Goal: Contribute content: Add original content to the website for others to see

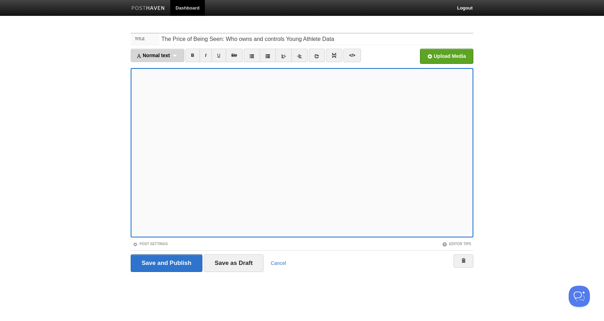
click at [156, 59] on div "Normal text Normal text Heading 1 Heading 2 Heading 3" at bounding box center [158, 55] width 54 height 13
click at [161, 73] on link "Heading 1" at bounding box center [157, 78] width 53 height 11
click at [161, 56] on div "Heading 1 Normal text Heading 1 Heading 2 Heading 3" at bounding box center [153, 55] width 44 height 13
click at [161, 68] on link "Normal text" at bounding box center [152, 67] width 43 height 11
click at [154, 53] on span "Normal text" at bounding box center [149, 56] width 27 height 6
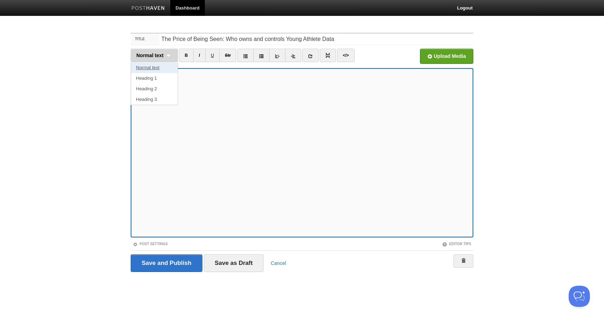
click at [155, 66] on link "Normal text" at bounding box center [154, 67] width 47 height 11
click at [165, 51] on div "Normal text Normal text Heading 1 Heading 2 Heading 3" at bounding box center [154, 55] width 47 height 13
click at [161, 84] on link "Heading 2" at bounding box center [154, 89] width 47 height 11
click at [133, 117] on iframe at bounding box center [302, 152] width 342 height 169
click at [203, 43] on input "The Price of Being Seen: Who owns and controls Young Athlete Data" at bounding box center [316, 39] width 314 height 11
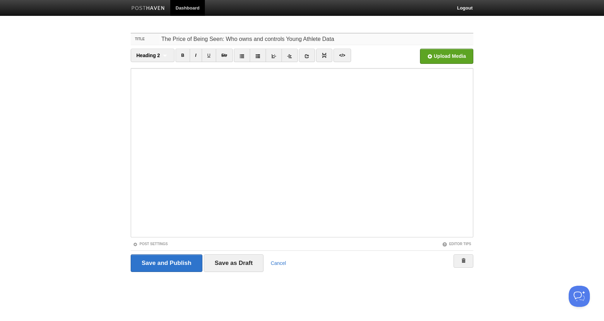
click at [216, 38] on input "The Price of Being Seen: Who owns and controls Young Athlete Data" at bounding box center [316, 39] width 314 height 11
click at [225, 38] on input "The Price of Being Seen: Who owns and controls Young Athlete Data" at bounding box center [316, 39] width 314 height 11
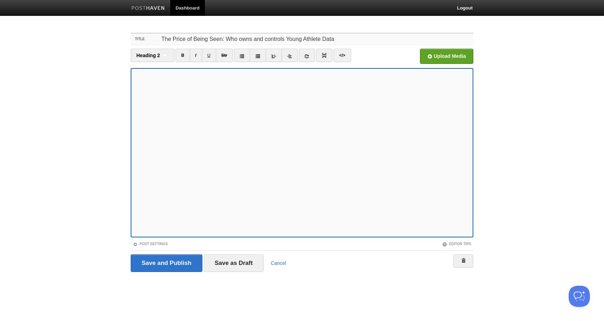
click at [266, 41] on input "The Price of Being Seen: Who owns and controls Young Athlete Data" at bounding box center [316, 39] width 314 height 11
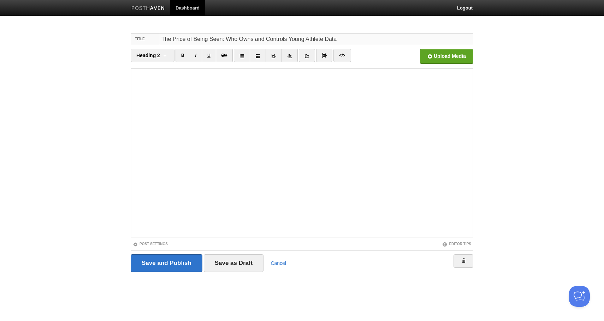
type input "The Price of Being Seen: Who Owns and Controls Young Athlete Data"
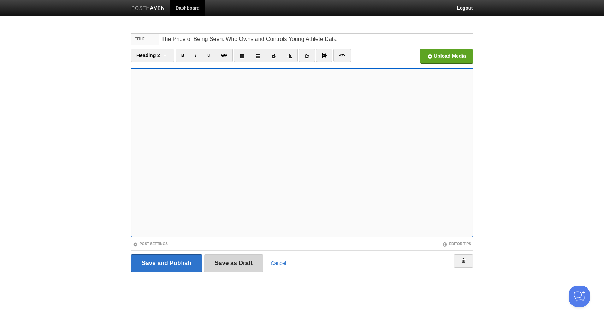
click at [217, 262] on input "Save as Draft" at bounding box center [234, 264] width 60 height 18
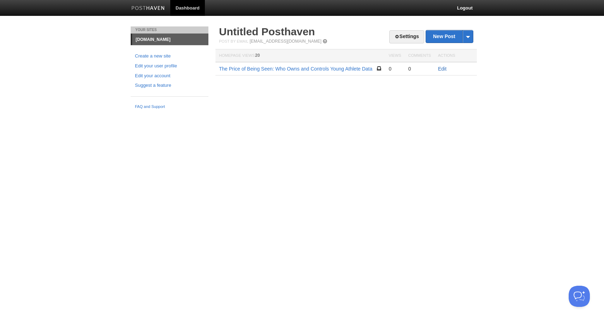
click at [440, 68] on link "Edit" at bounding box center [442, 69] width 8 height 6
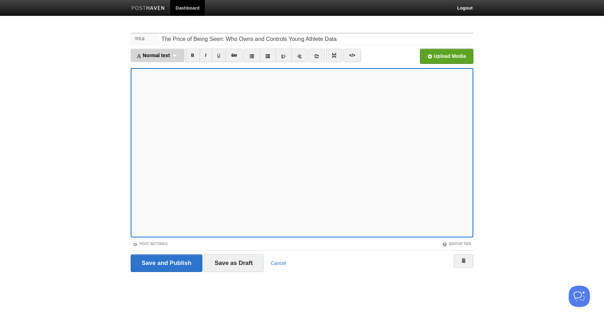
click at [174, 60] on div "Normal text Normal text Heading 1 Heading 2 Heading 3" at bounding box center [158, 55] width 54 height 13
click at [158, 71] on link "Normal text" at bounding box center [157, 67] width 53 height 11
click at [165, 50] on div "Normal text Normal text Heading 1 Heading 2 Heading 3" at bounding box center [154, 55] width 47 height 13
click at [161, 87] on link "Heading 2" at bounding box center [154, 89] width 47 height 11
click at [156, 58] on span "Heading 2" at bounding box center [148, 56] width 24 height 6
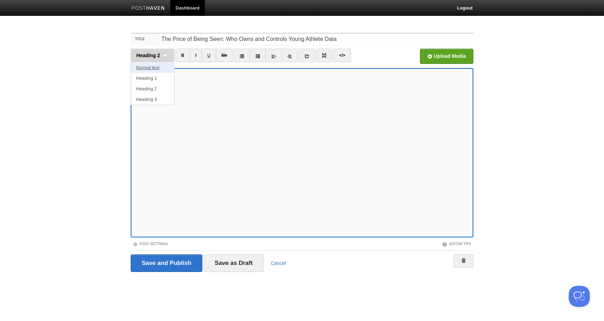
click at [155, 66] on link "Normal text" at bounding box center [152, 67] width 43 height 11
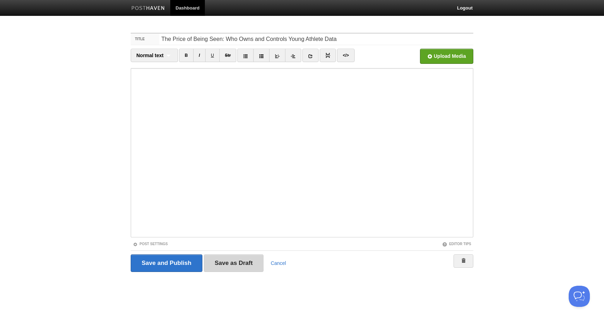
click at [221, 264] on input "Save as Draft" at bounding box center [234, 264] width 60 height 18
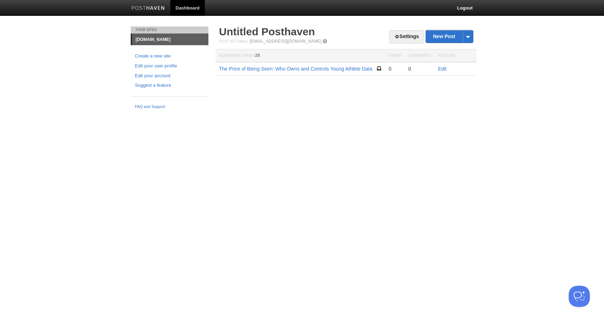
click at [437, 69] on td "Edit" at bounding box center [455, 68] width 42 height 13
click at [442, 69] on link "Edit" at bounding box center [442, 69] width 8 height 6
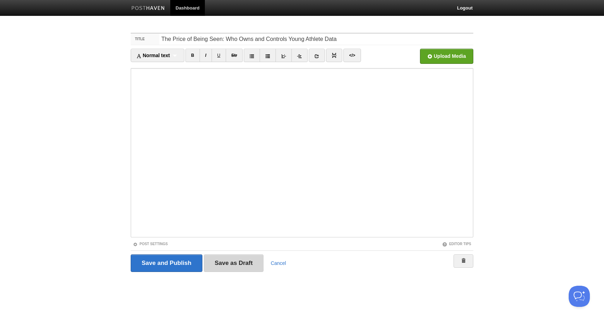
click at [243, 263] on input "Save as Draft" at bounding box center [234, 264] width 60 height 18
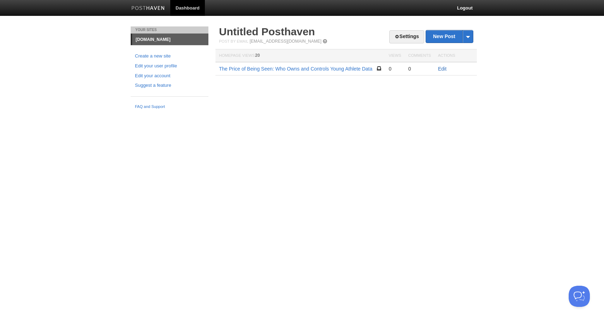
click at [443, 70] on link "Edit" at bounding box center [442, 69] width 8 height 6
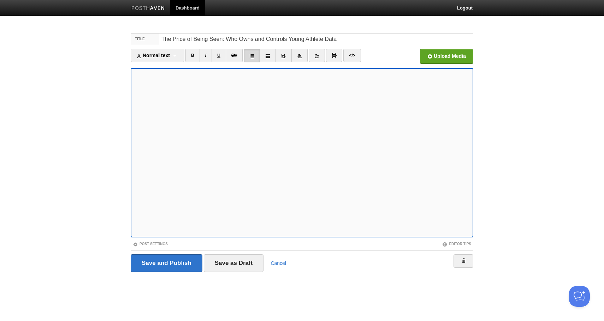
click at [256, 54] on link at bounding box center [252, 55] width 16 height 13
click at [252, 55] on icon at bounding box center [251, 56] width 5 height 5
click at [222, 262] on input "Save as Draft" at bounding box center [234, 264] width 60 height 18
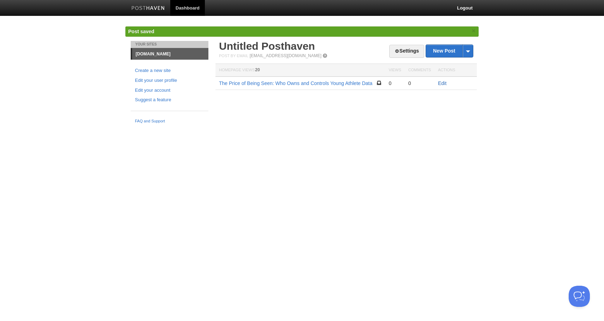
click at [445, 84] on link "Edit" at bounding box center [442, 84] width 8 height 6
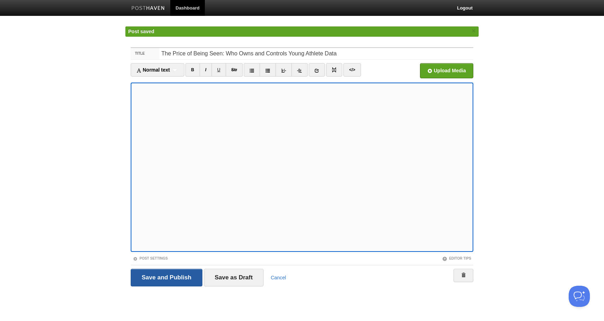
click at [178, 279] on input "Save and Publish" at bounding box center [167, 278] width 72 height 18
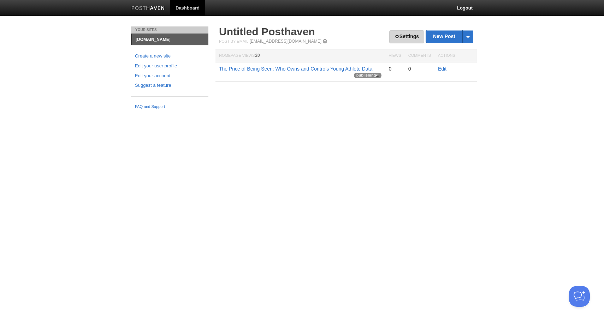
click at [399, 33] on link "Settings" at bounding box center [406, 36] width 35 height 13
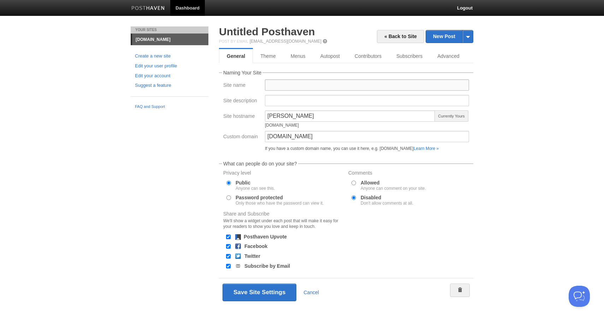
click at [287, 84] on input "Site name" at bounding box center [367, 84] width 204 height 11
type input "[PERSON_NAME]"
click at [318, 106] on input "Site description" at bounding box center [367, 100] width 204 height 11
click at [233, 148] on div "Custom domain blog.chriskuzak.com If you have a custom domain name, you can use…" at bounding box center [346, 142] width 250 height 23
click at [258, 287] on button "Save Site Settings" at bounding box center [259, 293] width 74 height 18
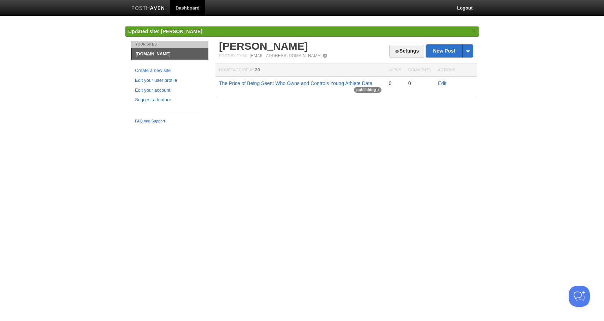
click at [162, 82] on link "Edit your user profile" at bounding box center [169, 80] width 69 height 7
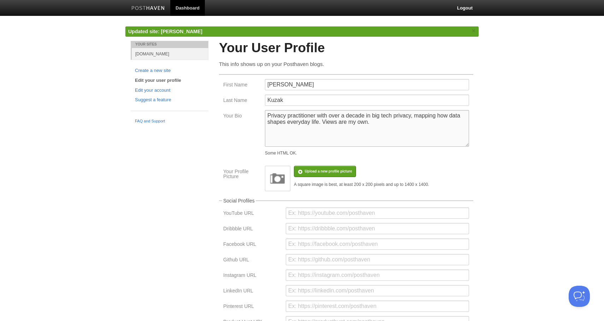
drag, startPoint x: 372, startPoint y: 124, endPoint x: 258, endPoint y: 113, distance: 114.2
click at [258, 113] on div "Your Bio Privacy practitioner with over a decade in big tech privacy, mapping h…" at bounding box center [346, 134] width 250 height 49
click at [164, 55] on link "blog.chriskuzak.com" at bounding box center [170, 54] width 77 height 12
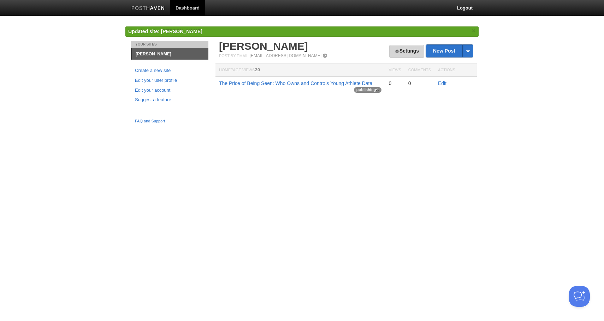
click at [393, 47] on link "Settings" at bounding box center [406, 51] width 35 height 13
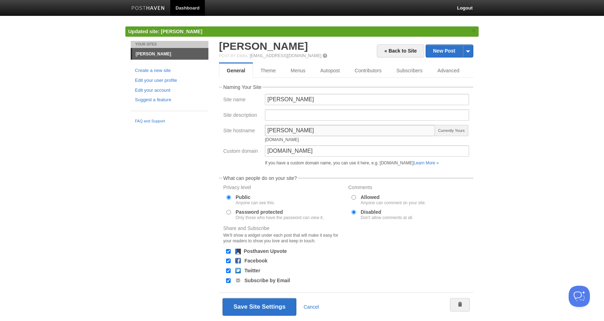
click at [291, 125] on input "chriskuzak" at bounding box center [350, 130] width 170 height 11
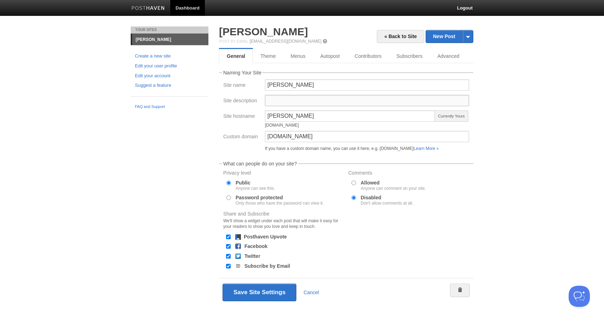
click at [295, 103] on input "Site description" at bounding box center [367, 100] width 204 height 11
paste input "Privacy practitioner with over a decade in big tech privacy, mapping how data s…"
click at [322, 101] on input "Privacy practitioner with over a decade in big tech privacy, mapping how data s…" at bounding box center [367, 100] width 204 height 11
click at [322, 100] on input "Privacy practitioner with over a decade in big tech privacy, mapping how data s…" at bounding box center [367, 100] width 204 height 11
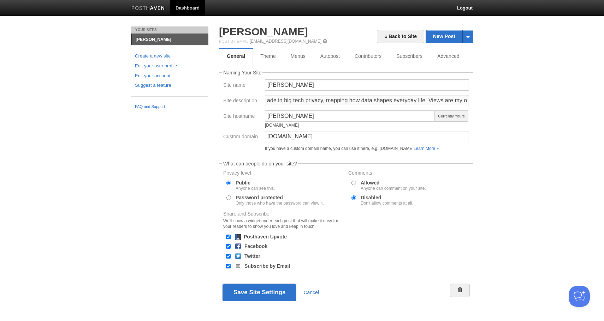
click at [329, 104] on input "Privacy practitioner with over a decade in big tech privacy, mapping how data s…" at bounding box center [367, 100] width 204 height 11
type input "Privacy practitioner with over a decade in big tech privacy, mapping how data s…"
click at [275, 288] on button "Save Site Settings" at bounding box center [259, 293] width 74 height 18
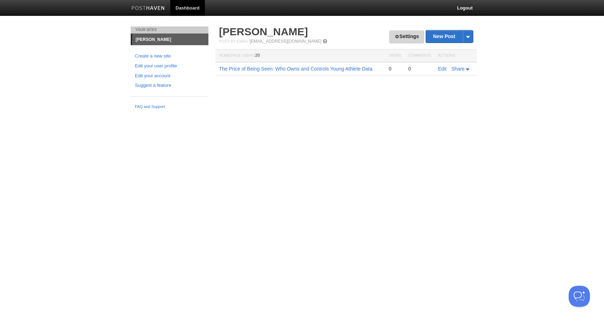
click at [411, 34] on link "Settings" at bounding box center [406, 36] width 35 height 13
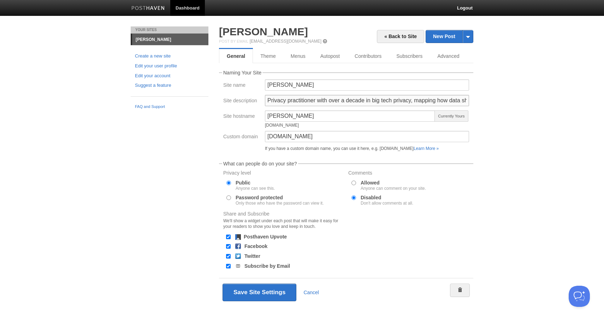
click at [319, 99] on input "Privacy practitioner with over a decade in big tech privacy, mapping how data s…" at bounding box center [367, 100] width 204 height 11
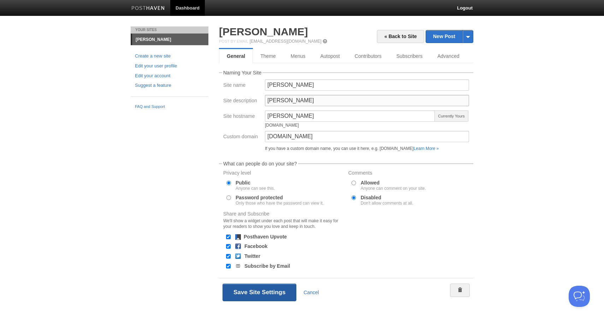
type input "[PERSON_NAME]"
click at [283, 294] on button "Save Site Settings" at bounding box center [259, 293] width 74 height 18
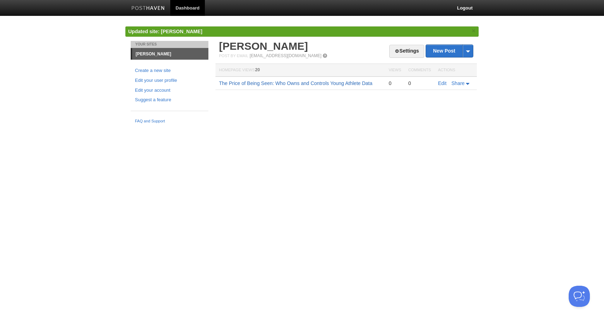
click at [351, 81] on link "The Price of Being Seen: Who Owns and Controls Young Athlete Data" at bounding box center [295, 84] width 153 height 6
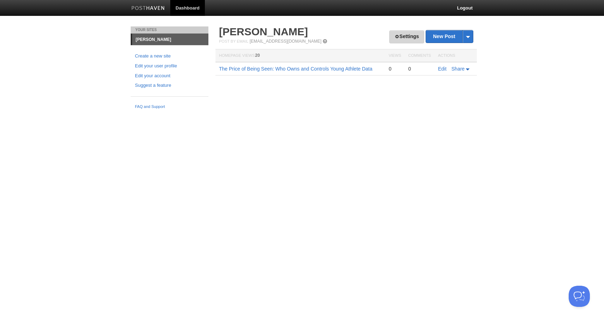
click at [398, 40] on link "Settings" at bounding box center [406, 36] width 35 height 13
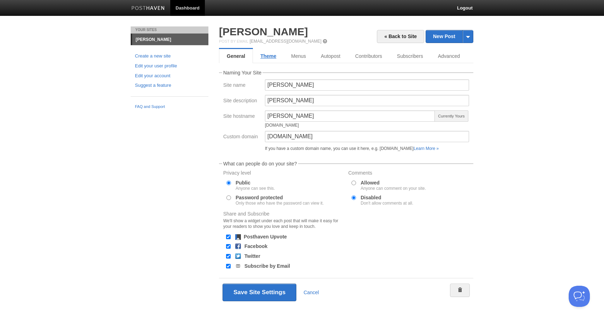
click at [271, 50] on link "Theme" at bounding box center [268, 56] width 31 height 14
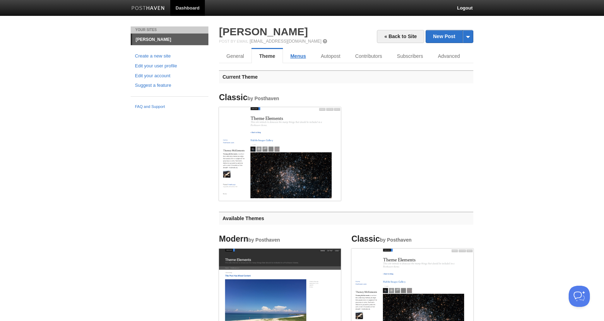
click at [298, 54] on link "Menus" at bounding box center [298, 56] width 30 height 14
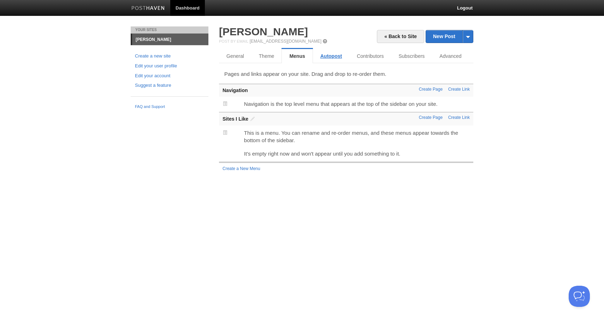
click at [328, 54] on link "Autopost" at bounding box center [331, 56] width 36 height 14
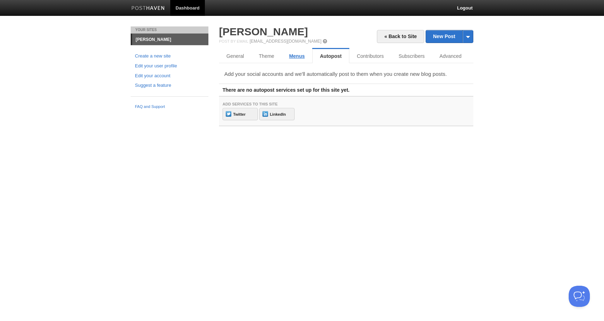
click at [285, 56] on link "Menus" at bounding box center [296, 56] width 30 height 14
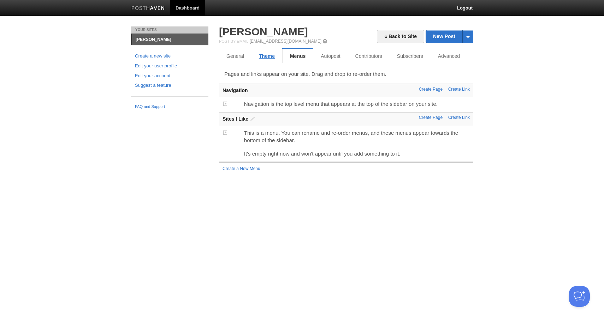
click at [270, 56] on link "Theme" at bounding box center [266, 56] width 31 height 14
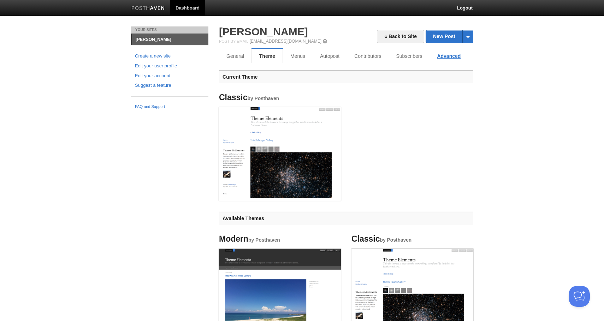
click at [449, 58] on link "Advanced" at bounding box center [448, 56] width 38 height 14
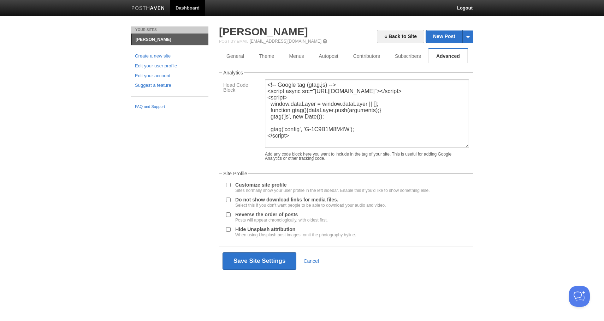
click at [283, 187] on div "Customize site profile Sites normally show your user profile in the left sideba…" at bounding box center [346, 187] width 250 height 15
click at [283, 189] on label "Customize site profile Sites normally show your user profile in the left sideba…" at bounding box center [332, 188] width 195 height 10
click at [231, 187] on input "Customize site profile Sites normally show your user profile in the left sideba…" at bounding box center [228, 185] width 5 height 5
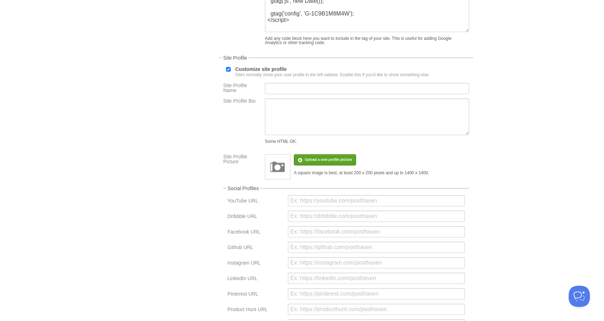
scroll to position [116, 0]
click at [261, 76] on label "Customize site profile Sites normally show your user profile in the left sideba…" at bounding box center [332, 71] width 195 height 10
click at [231, 71] on input "Customize site profile Sites normally show your user profile in the left sideba…" at bounding box center [228, 69] width 5 height 5
checkbox input "false"
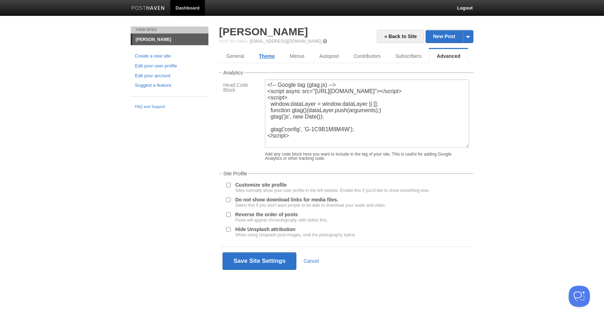
click at [262, 60] on link "Theme" at bounding box center [266, 56] width 31 height 14
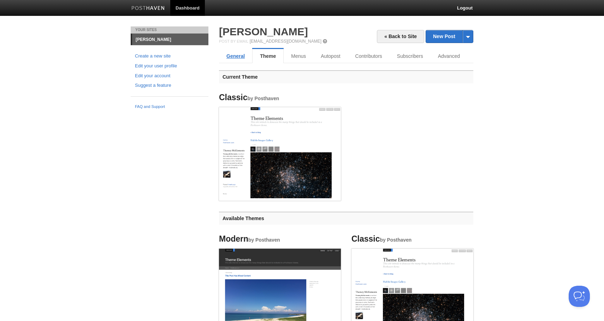
click at [239, 55] on link "General" at bounding box center [235, 56] width 33 height 14
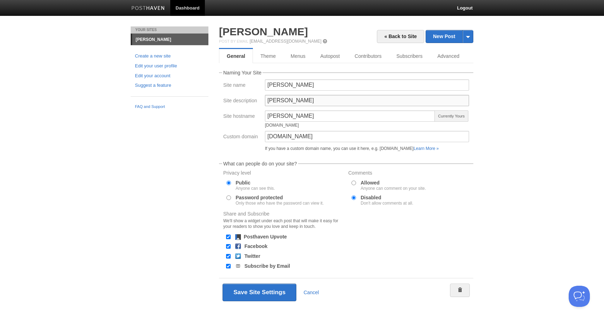
drag, startPoint x: 301, startPoint y: 98, endPoint x: 222, endPoint y: 96, distance: 78.8
click at [222, 96] on div "Site description Chris Kuzak" at bounding box center [346, 103] width 250 height 16
type input "="
click at [270, 298] on button "Save Site Settings" at bounding box center [259, 293] width 74 height 18
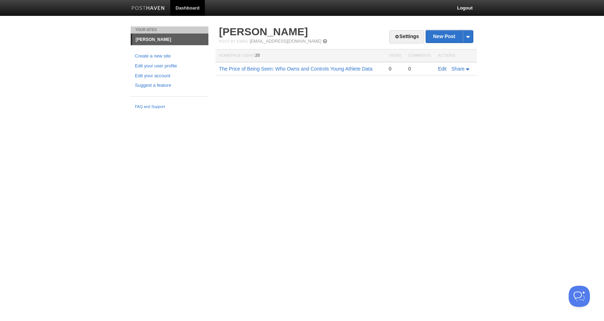
click at [444, 69] on link "Edit" at bounding box center [442, 69] width 8 height 6
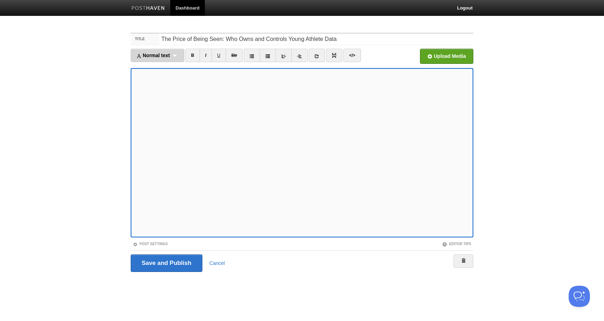
click at [175, 61] on div "Normal text Normal text Heading 1 Heading 2 Heading 3" at bounding box center [158, 55] width 54 height 13
click at [164, 87] on link "Heading 2" at bounding box center [157, 89] width 53 height 11
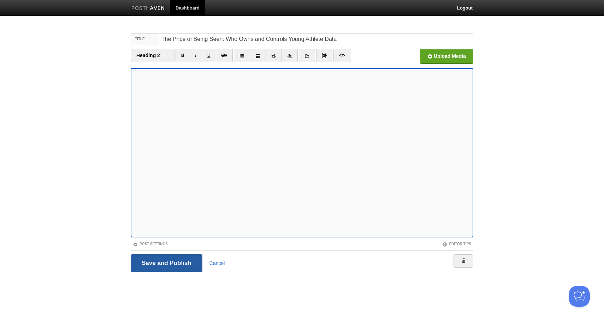
click at [180, 260] on input "Save and Publish" at bounding box center [167, 264] width 72 height 18
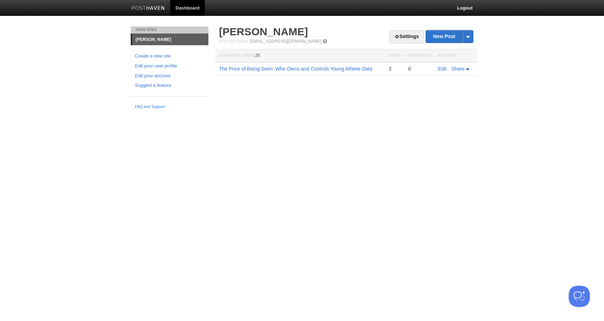
click at [443, 65] on td "Edit Share" at bounding box center [455, 68] width 42 height 13
click at [443, 69] on link "Edit" at bounding box center [442, 69] width 8 height 6
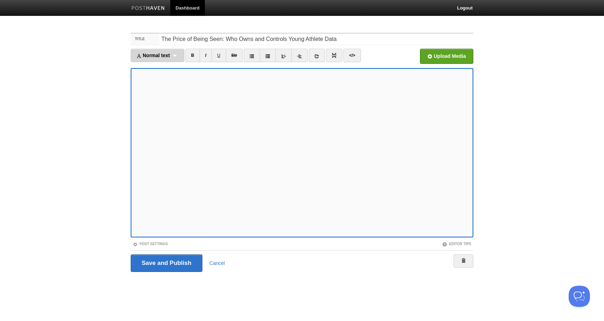
click at [179, 56] on div "Normal text Normal text Heading 1 Heading 2 Heading 3" at bounding box center [158, 55] width 54 height 13
click at [166, 85] on link "Heading 2" at bounding box center [157, 89] width 53 height 11
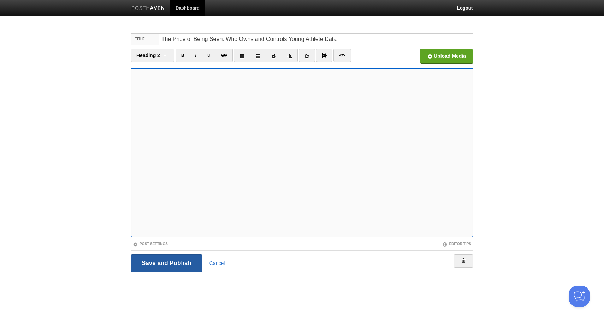
click at [152, 261] on input "Save and Publish" at bounding box center [167, 264] width 72 height 18
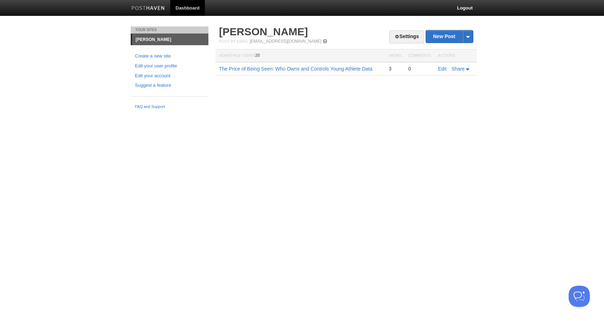
click at [437, 70] on td "Edit Share" at bounding box center [455, 68] width 42 height 13
click at [441, 70] on link "Edit" at bounding box center [442, 69] width 8 height 6
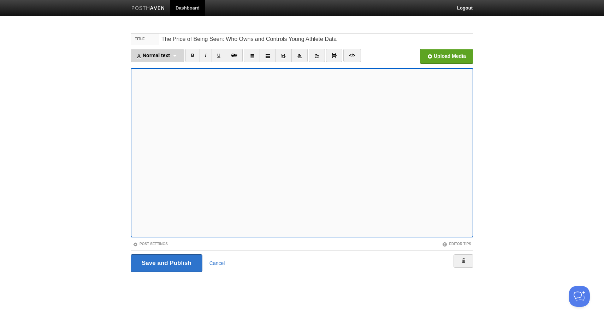
click at [170, 59] on div "Normal text Normal text Heading 1 Heading 2 Heading 3" at bounding box center [158, 55] width 54 height 13
click at [162, 87] on link "Heading 2" at bounding box center [157, 89] width 53 height 11
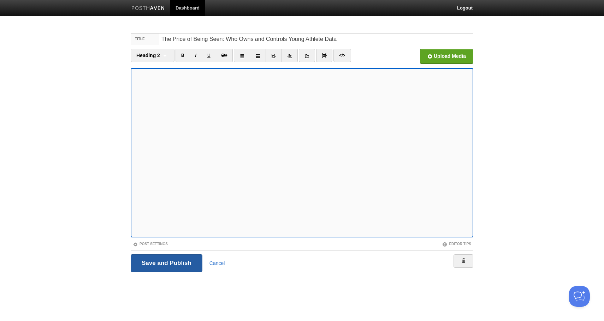
click at [160, 263] on input "Save and Publish" at bounding box center [167, 264] width 72 height 18
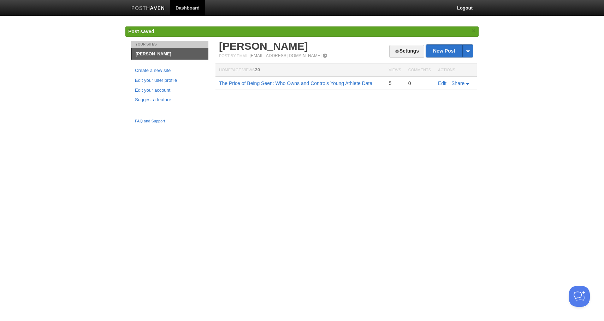
click at [437, 83] on td "Edit Share" at bounding box center [455, 83] width 42 height 13
click at [441, 83] on link "Edit" at bounding box center [442, 84] width 8 height 6
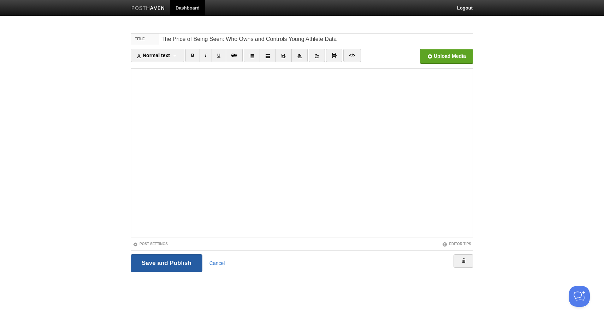
click at [154, 261] on input "Save and Publish" at bounding box center [167, 264] width 72 height 18
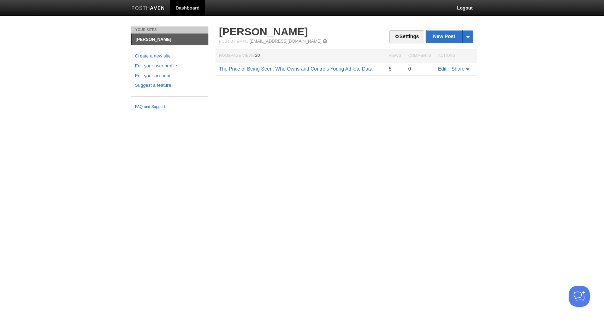
click at [394, 55] on th "Views" at bounding box center [394, 55] width 19 height 13
click at [322, 41] on span at bounding box center [324, 41] width 5 height 5
click at [201, 113] on html "Dashboard Logout Updated your user profile × Updated site: × Updated site: × Up…" at bounding box center [302, 56] width 604 height 113
click at [160, 40] on link "[PERSON_NAME]" at bounding box center [170, 39] width 76 height 11
click at [188, 7] on link "Dashboard" at bounding box center [187, 8] width 35 height 16
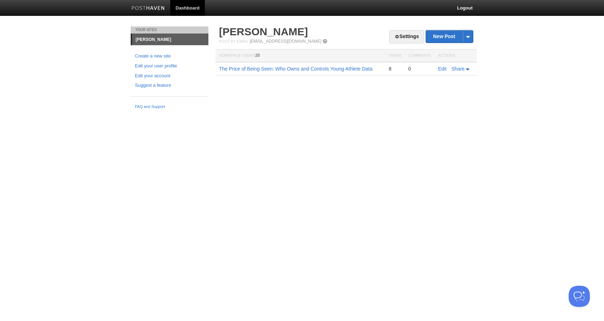
click at [145, 35] on link "[PERSON_NAME]" at bounding box center [170, 39] width 76 height 11
click at [146, 30] on li "Your Sites" at bounding box center [170, 29] width 78 height 7
click at [180, 11] on link "Dashboard" at bounding box center [187, 8] width 35 height 16
click at [157, 41] on link "[PERSON_NAME]" at bounding box center [170, 39] width 76 height 11
click at [149, 8] on img at bounding box center [148, 8] width 34 height 5
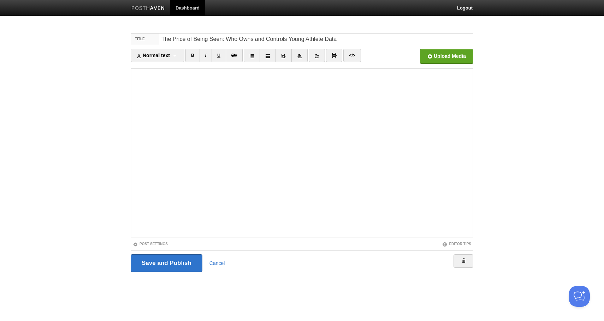
click at [184, 6] on link "Dashboard" at bounding box center [187, 8] width 35 height 16
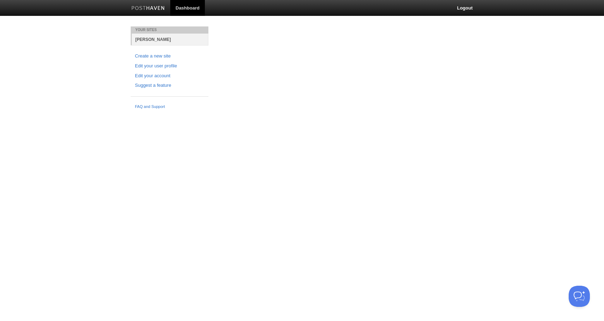
click at [148, 38] on link "[PERSON_NAME]" at bounding box center [170, 40] width 77 height 12
click at [156, 38] on link "[PERSON_NAME]" at bounding box center [170, 40] width 77 height 12
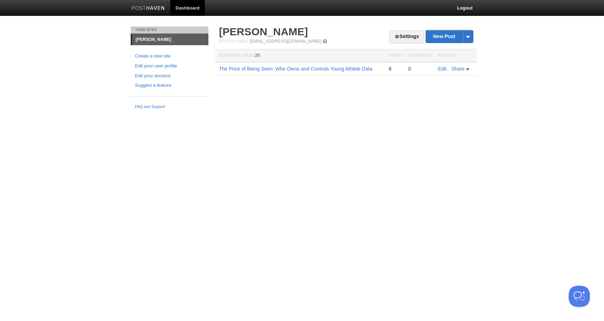
click at [161, 41] on link "[PERSON_NAME]" at bounding box center [170, 39] width 76 height 11
click at [150, 39] on link "[PERSON_NAME]" at bounding box center [170, 39] width 76 height 11
click at [186, 7] on link "Dashboard" at bounding box center [187, 8] width 35 height 16
click at [152, 39] on link "[PERSON_NAME]" at bounding box center [170, 39] width 76 height 11
click at [149, 39] on link "[PERSON_NAME]" at bounding box center [170, 39] width 76 height 11
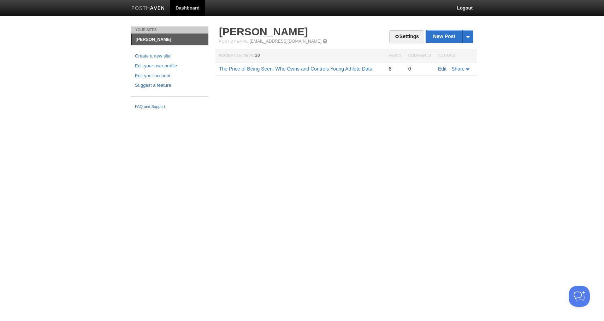
click at [186, 8] on link "Dashboard" at bounding box center [187, 8] width 35 height 16
click at [401, 37] on link "Settings" at bounding box center [406, 36] width 35 height 13
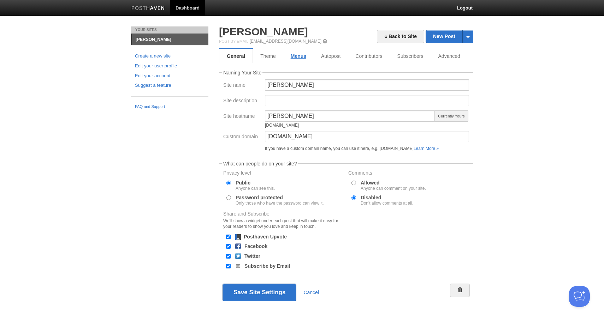
click at [299, 59] on link "Menus" at bounding box center [298, 56] width 30 height 14
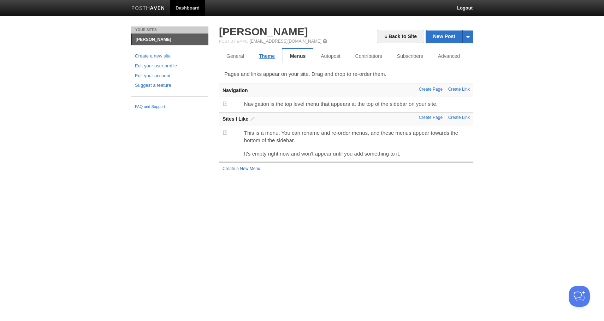
click at [258, 56] on link "Theme" at bounding box center [266, 56] width 31 height 14
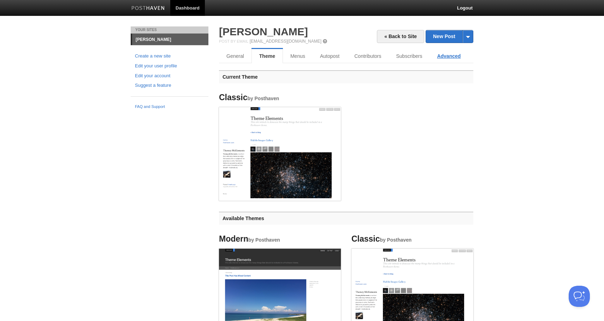
click at [451, 55] on link "Advanced" at bounding box center [448, 56] width 38 height 14
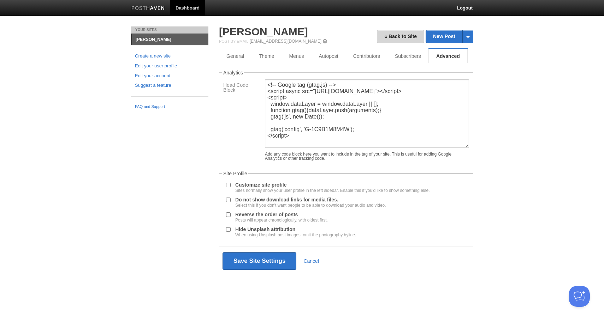
click at [400, 35] on link "« Back to Site" at bounding box center [400, 36] width 47 height 13
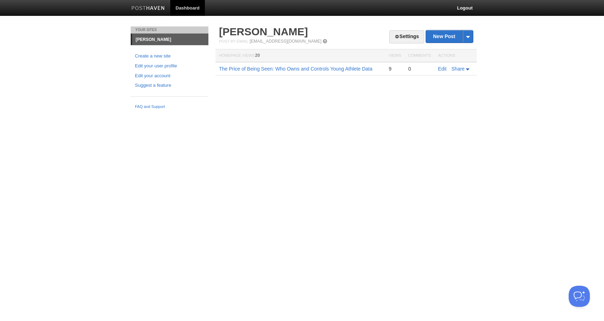
click at [178, 11] on link "Dashboard" at bounding box center [187, 8] width 35 height 16
click at [226, 30] on link "[PERSON_NAME]" at bounding box center [263, 32] width 89 height 12
click at [153, 38] on link "[PERSON_NAME]" at bounding box center [170, 39] width 76 height 11
click at [178, 2] on link "Dashboard" at bounding box center [187, 8] width 35 height 16
click at [151, 38] on link "[PERSON_NAME]" at bounding box center [170, 39] width 76 height 11
